Goal: Task Accomplishment & Management: Manage account settings

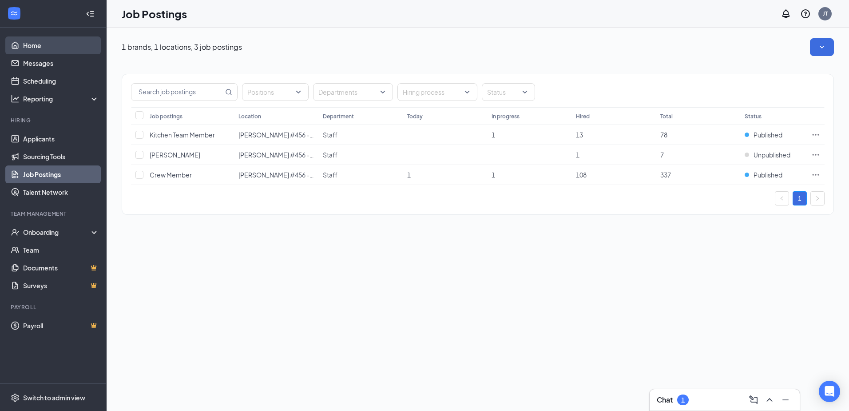
click at [41, 49] on link "Home" at bounding box center [61, 45] width 76 height 18
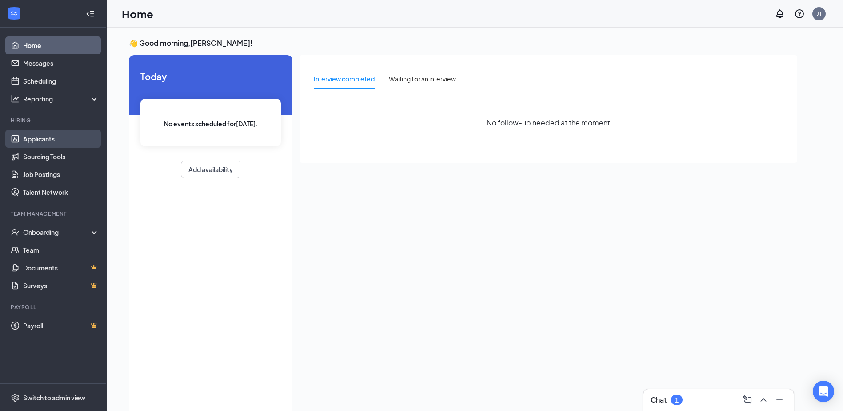
click at [49, 136] on link "Applicants" at bounding box center [61, 139] width 76 height 18
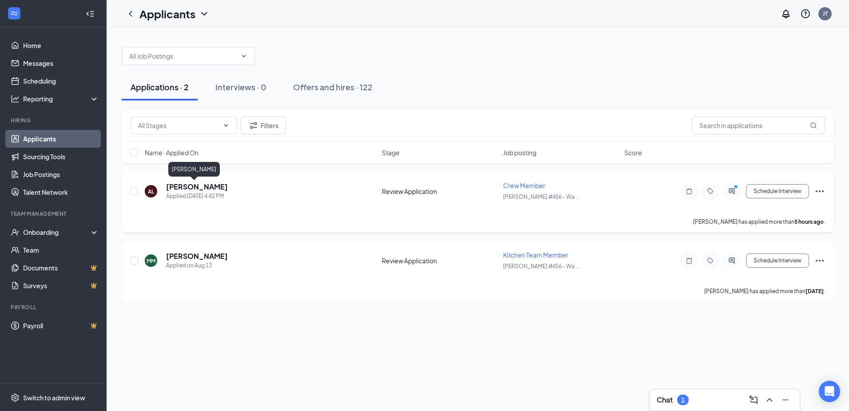
click at [187, 187] on h5 "[PERSON_NAME]" at bounding box center [197, 187] width 62 height 10
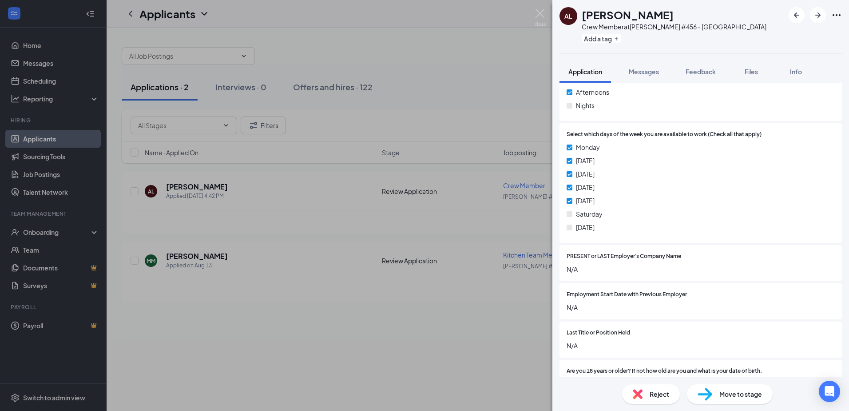
scroll to position [396, 0]
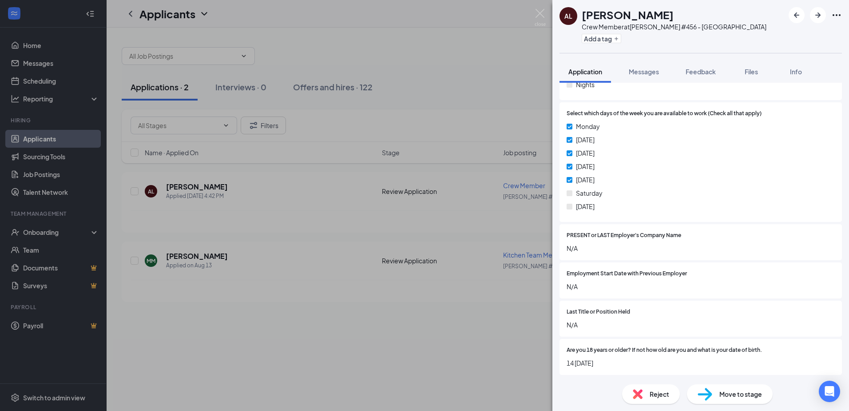
click at [486, 226] on div "AL [PERSON_NAME] Crew Member at [PERSON_NAME] #456 - Wales Add a tag Applicatio…" at bounding box center [424, 205] width 849 height 411
